Goal: Information Seeking & Learning: Learn about a topic

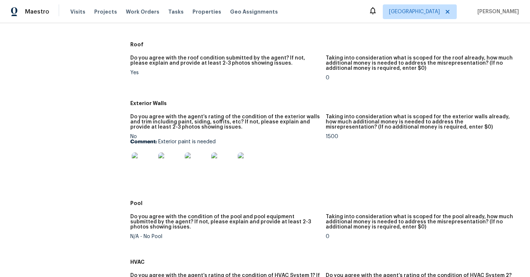
scroll to position [288, 0]
click at [142, 164] on img at bounding box center [144, 164] width 24 height 24
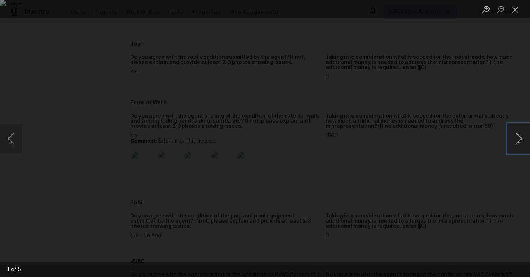
click at [519, 137] on button "Next image" at bounding box center [519, 138] width 22 height 29
click at [517, 10] on button "Close lightbox" at bounding box center [515, 9] width 15 height 13
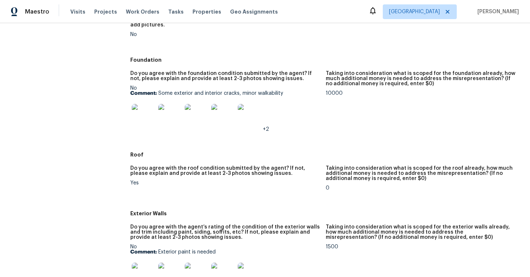
scroll to position [158, 0]
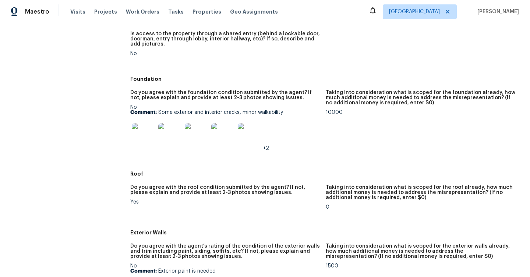
click at [138, 133] on img at bounding box center [144, 135] width 24 height 24
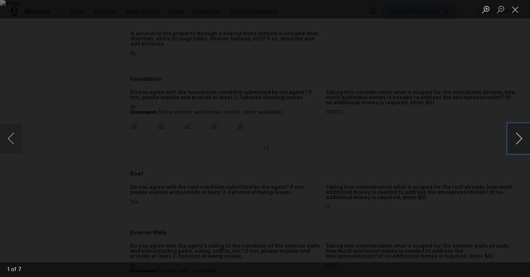
click at [518, 137] on button "Next image" at bounding box center [519, 138] width 22 height 29
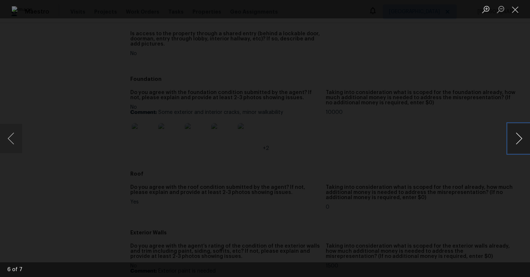
click at [518, 137] on button "Next image" at bounding box center [519, 138] width 22 height 29
click at [515, 12] on button "Close lightbox" at bounding box center [515, 9] width 15 height 13
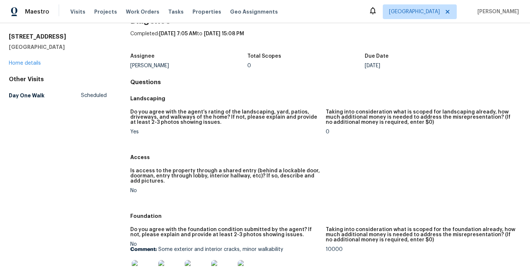
scroll to position [0, 0]
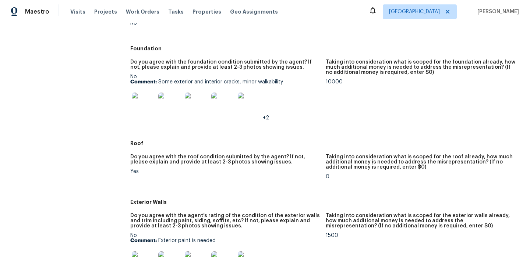
scroll to position [188, 0]
click at [140, 101] on img at bounding box center [144, 105] width 24 height 24
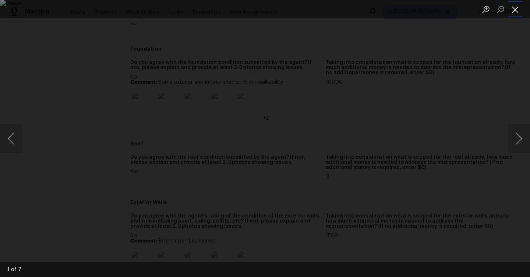
click at [517, 9] on button "Close lightbox" at bounding box center [515, 9] width 15 height 13
click at [8, 145] on button "Previous image" at bounding box center [11, 138] width 22 height 29
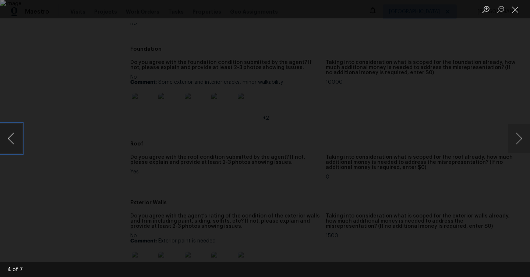
click at [8, 145] on button "Previous image" at bounding box center [11, 138] width 22 height 29
click at [514, 10] on button "Close lightbox" at bounding box center [515, 9] width 15 height 13
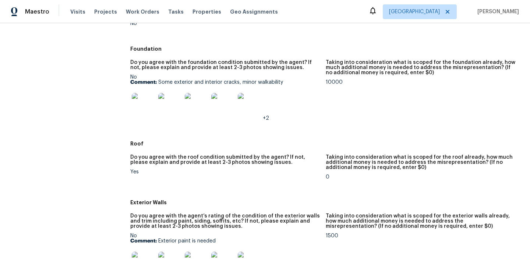
click at [134, 106] on img at bounding box center [144, 105] width 24 height 24
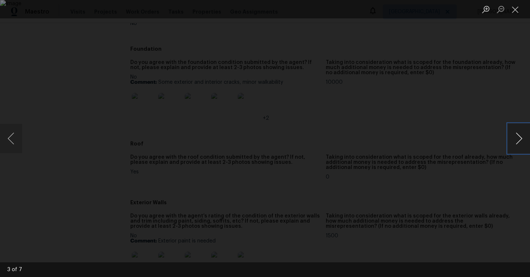
click at [521, 140] on button "Next image" at bounding box center [519, 138] width 22 height 29
click at [516, 141] on button "Next image" at bounding box center [519, 138] width 22 height 29
click at [512, 139] on button "Next image" at bounding box center [519, 138] width 22 height 29
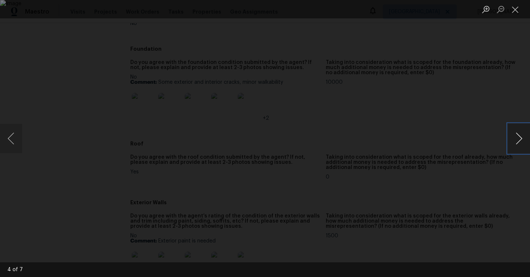
click at [512, 139] on button "Next image" at bounding box center [519, 138] width 22 height 29
click at [512, 135] on button "Next image" at bounding box center [519, 138] width 22 height 29
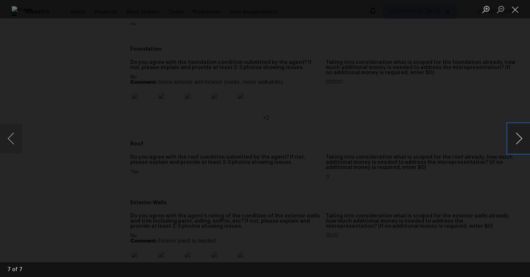
click at [512, 135] on button "Next image" at bounding box center [519, 138] width 22 height 29
click at [14, 139] on button "Previous image" at bounding box center [11, 138] width 22 height 29
click at [518, 10] on button "Close lightbox" at bounding box center [515, 9] width 15 height 13
click at [521, 10] on button "Close lightbox" at bounding box center [515, 9] width 15 height 13
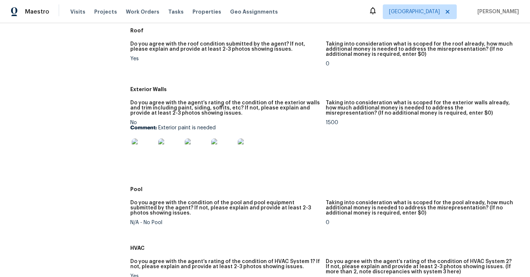
scroll to position [305, 0]
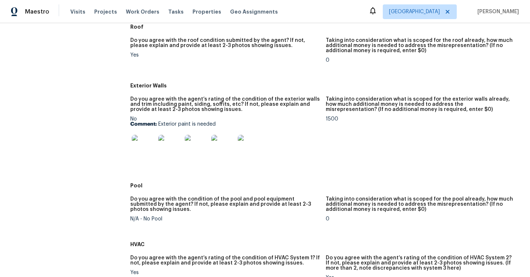
click at [224, 149] on img at bounding box center [223, 147] width 24 height 24
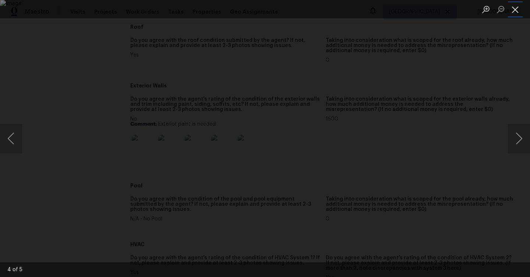
click at [517, 10] on button "Close lightbox" at bounding box center [515, 9] width 15 height 13
click at [514, 11] on button "Close lightbox" at bounding box center [515, 9] width 15 height 13
click at [515, 9] on button "Close lightbox" at bounding box center [515, 9] width 15 height 13
click at [516, 135] on button "Next image" at bounding box center [519, 138] width 22 height 29
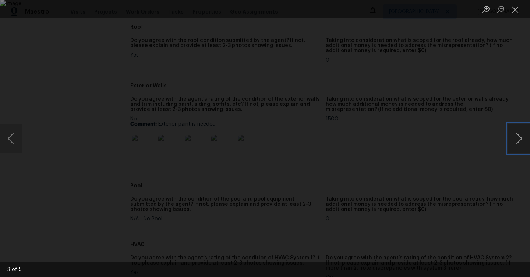
click at [516, 135] on button "Next image" at bounding box center [519, 138] width 22 height 29
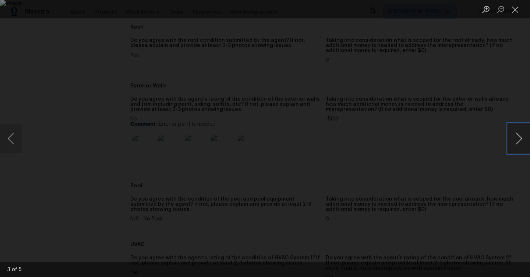
click at [516, 135] on button "Next image" at bounding box center [519, 138] width 22 height 29
click at [518, 8] on button "Close lightbox" at bounding box center [515, 9] width 15 height 13
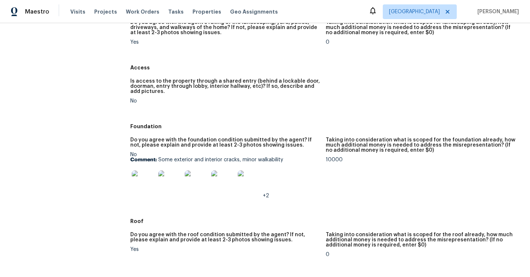
scroll to position [0, 0]
